Goal: Task Accomplishment & Management: Use online tool/utility

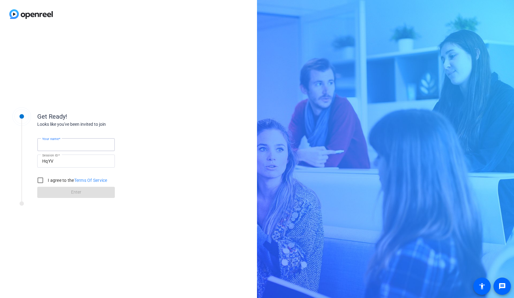
click at [85, 141] on input "Your name" at bounding box center [76, 144] width 68 height 7
type input "[PERSON_NAME]"
click at [40, 181] on input "I agree to the Terms Of Service" at bounding box center [40, 180] width 12 height 12
checkbox input "true"
click at [52, 190] on span at bounding box center [76, 192] width 78 height 15
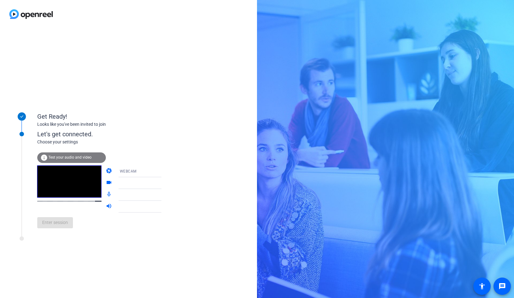
click at [120, 171] on span "WEBCAM" at bounding box center [128, 171] width 17 height 4
click at [70, 158] on div at bounding box center [257, 149] width 514 height 298
click at [70, 158] on span "Test your audio and video" at bounding box center [69, 157] width 43 height 4
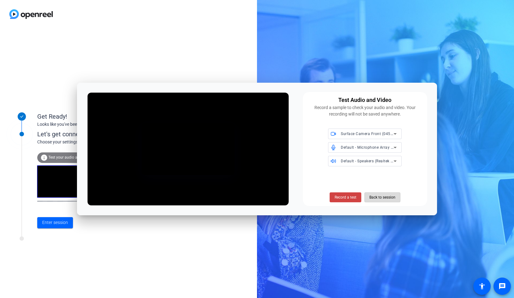
click at [381, 196] on span "Back to session" at bounding box center [382, 198] width 26 height 12
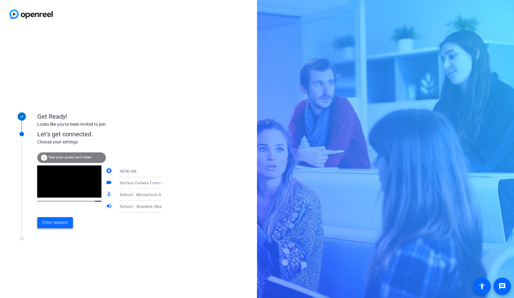
click at [65, 223] on span "Enter session" at bounding box center [55, 223] width 26 height 7
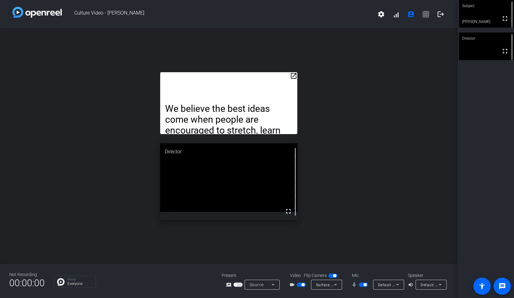
click at [295, 74] on mat-icon "open_in_new" at bounding box center [293, 75] width 7 height 7
